Goal: Task Accomplishment & Management: Use online tool/utility

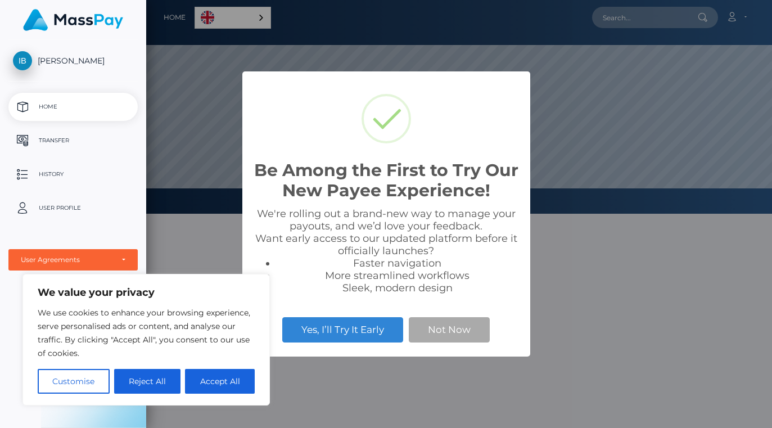
scroll to position [214, 772]
click at [232, 394] on button "Accept All" at bounding box center [220, 381] width 70 height 25
checkbox input "true"
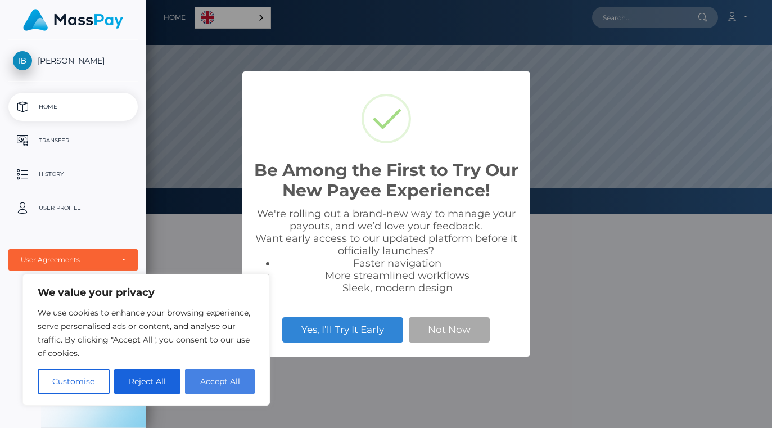
checkbox input "true"
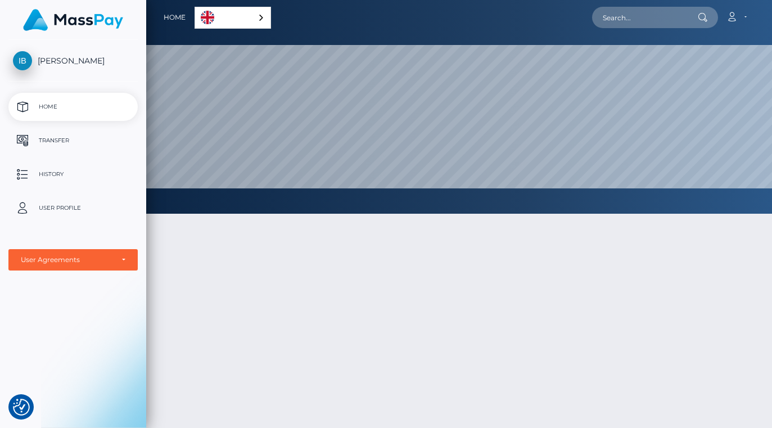
click at [195, 16] on link "English" at bounding box center [232, 17] width 75 height 21
click at [183, 288] on div at bounding box center [459, 376] width 626 height 359
click at [399, 336] on div at bounding box center [459, 376] width 626 height 359
click at [0, 0] on button "button" at bounding box center [0, 0] width 0 height 0
click at [33, 143] on p "Transfer" at bounding box center [73, 140] width 120 height 17
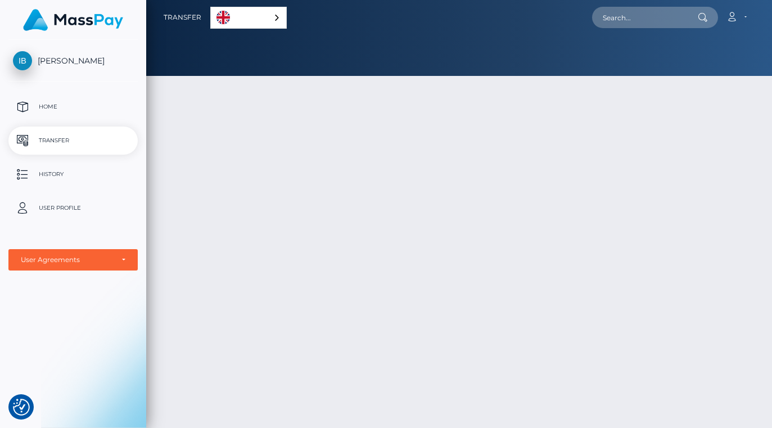
checkbox input "true"
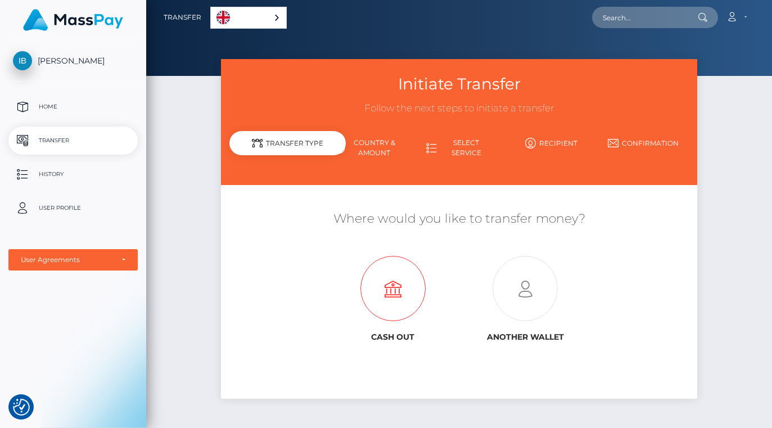
click at [327, 286] on icon at bounding box center [393, 288] width 132 height 65
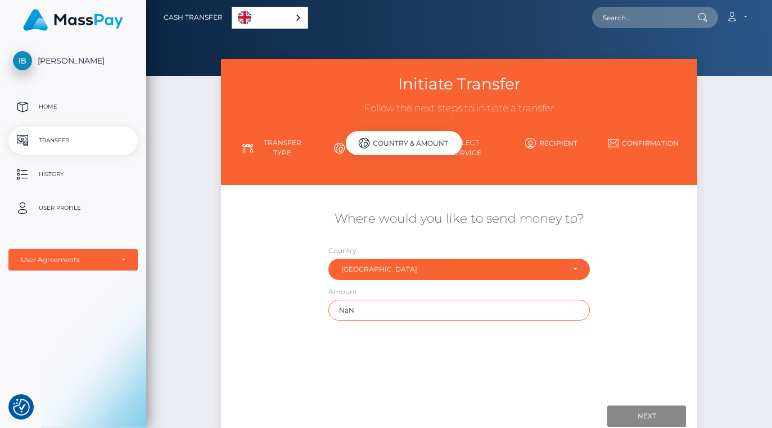
click at [328, 300] on input "NaN" at bounding box center [458, 310] width 261 height 21
click at [328, 308] on input "NaN" at bounding box center [458, 310] width 261 height 21
click at [631, 284] on div "Where would you like to send money to? Country Abkhazia Afghanistan Albania Alg…" at bounding box center [459, 265] width 477 height 121
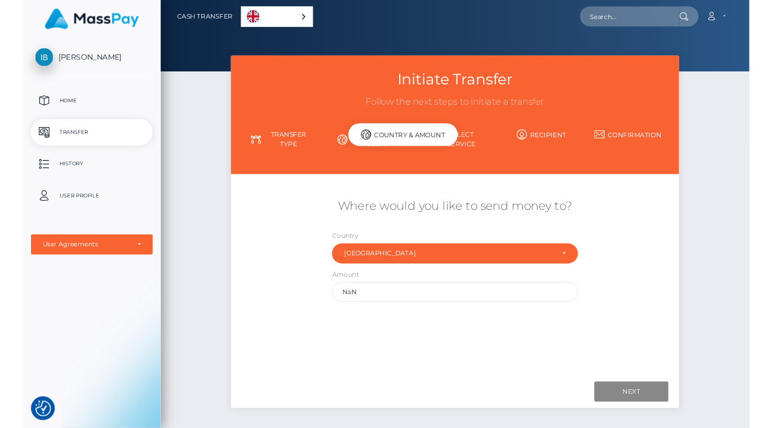
scroll to position [27, 0]
